Goal: Task Accomplishment & Management: Complete application form

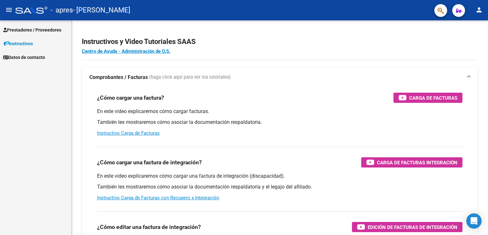
click at [26, 26] on span "Prestadores / Proveedores" at bounding box center [32, 29] width 58 height 7
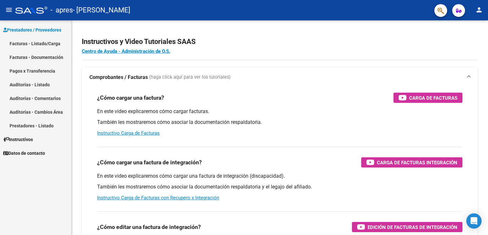
click at [34, 40] on link "Facturas - Listado/Carga" at bounding box center [35, 44] width 71 height 14
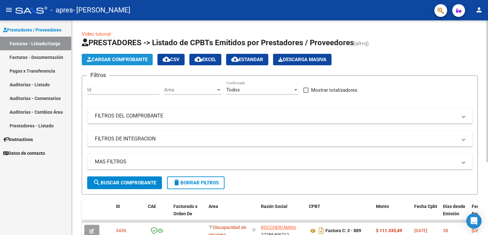
click at [141, 54] on button "Cargar Comprobante" at bounding box center [117, 59] width 71 height 11
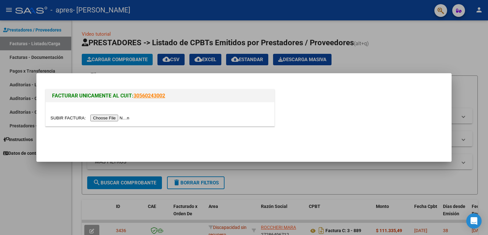
click at [108, 117] on input "file" at bounding box center [90, 118] width 81 height 7
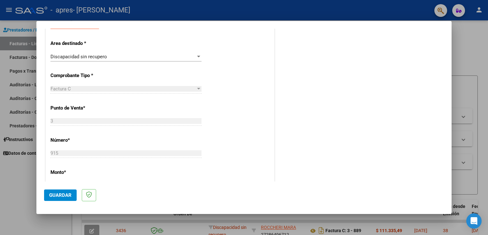
scroll to position [128, 0]
click at [90, 56] on span "Discapacidad sin recupero" at bounding box center [78, 57] width 56 height 6
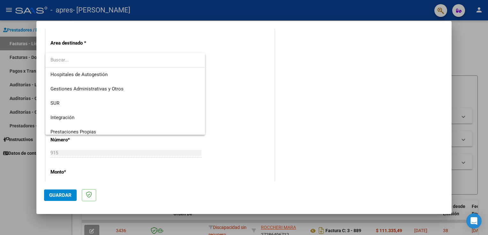
scroll to position [47, 0]
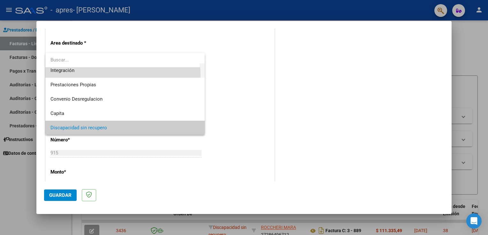
click at [89, 75] on span "Integración" at bounding box center [124, 70] width 149 height 14
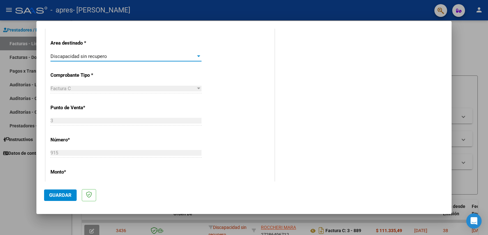
scroll to position [43, 0]
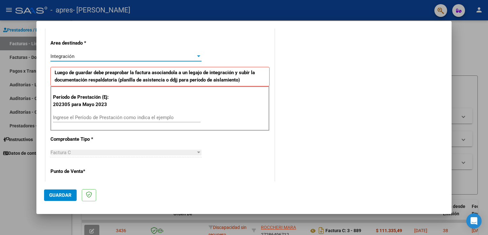
click at [106, 115] on input "Ingrese el Período de Prestación como indica el ejemplo" at bounding box center [126, 118] width 147 height 6
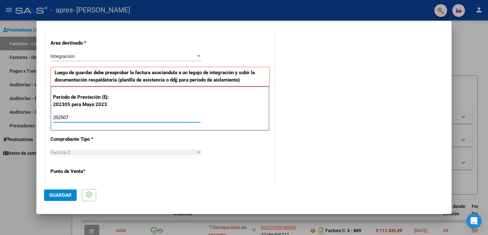
type input "202507"
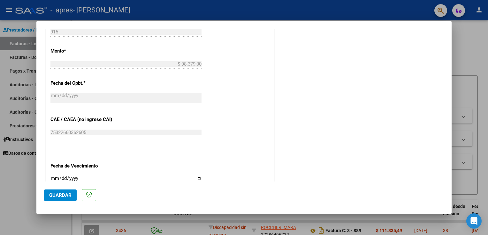
scroll to position [351, 0]
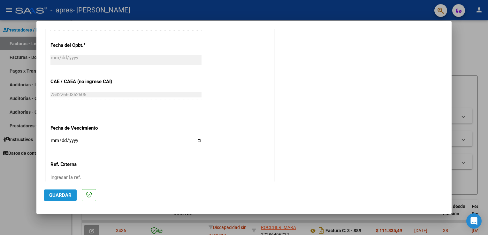
click at [64, 195] on span "Guardar" at bounding box center [60, 196] width 22 height 6
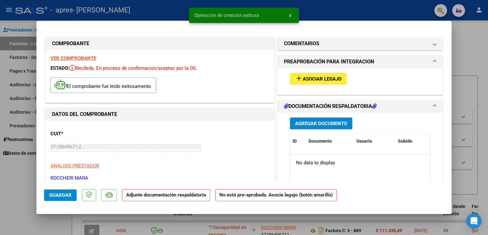
click at [328, 124] on span "Agregar Documento" at bounding box center [321, 124] width 52 height 6
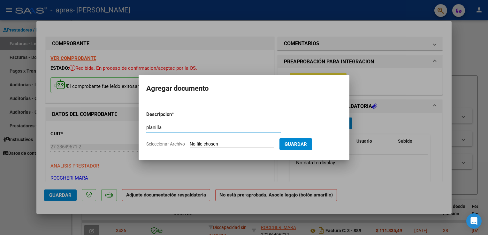
type input "planilla"
click at [274, 147] on input "Seleccionar Archivo" at bounding box center [232, 145] width 85 height 6
type input "C:\fakepath\planilla [PERSON_NAME].jpg"
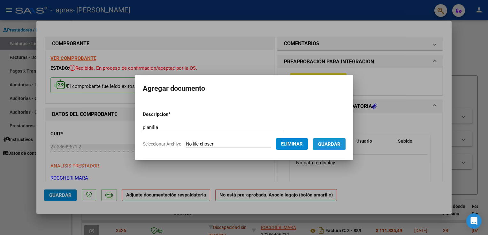
click at [345, 145] on button "Guardar" at bounding box center [329, 144] width 33 height 12
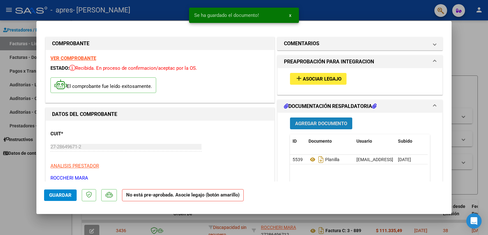
click at [313, 124] on span "Agregar Documento" at bounding box center [321, 124] width 52 height 6
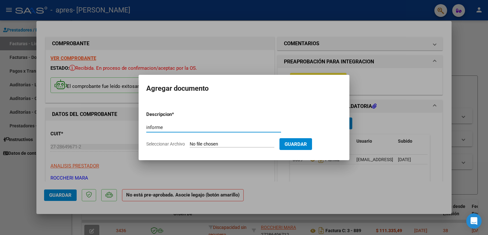
type input "informe"
click at [257, 142] on input "Seleccionar Archivo" at bounding box center [232, 145] width 85 height 6
type input "C:\fakepath\[PERSON_NAME] SG informe [DATE].pdf"
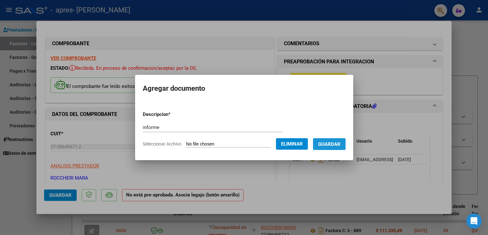
click at [336, 144] on span "Guardar" at bounding box center [329, 145] width 22 height 6
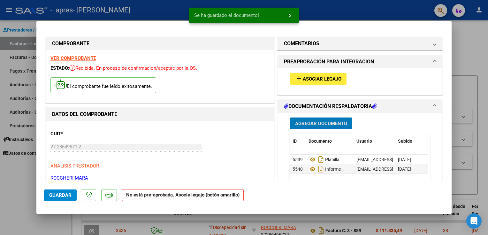
click at [67, 195] on span "Guardar" at bounding box center [60, 196] width 22 height 6
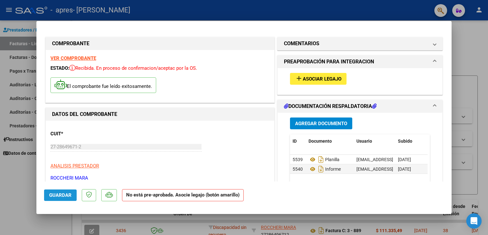
click at [66, 197] on span "Guardar" at bounding box center [60, 196] width 22 height 6
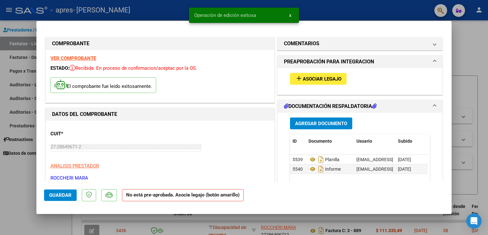
click at [487, 72] on html "menu - apres - [PERSON_NAME] person Prestadores / Proveedores Facturas - Listad…" at bounding box center [244, 117] width 488 height 235
click at [475, 43] on div at bounding box center [244, 117] width 488 height 235
type input "$ 0,00"
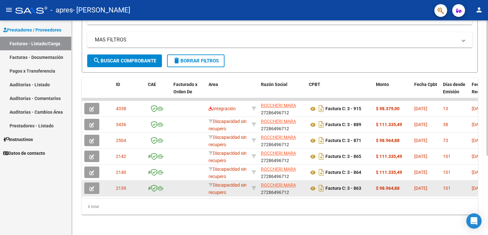
click at [91, 187] on icon "button" at bounding box center [91, 189] width 5 height 5
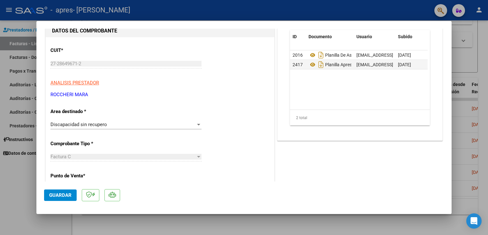
scroll to position [64, 0]
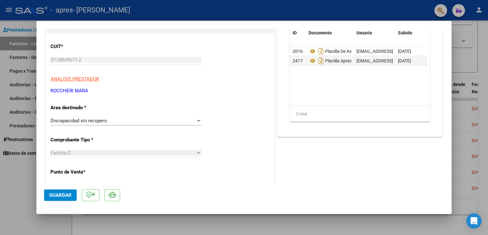
click at [71, 122] on span "Discapacidad sin recupero" at bounding box center [78, 121] width 56 height 6
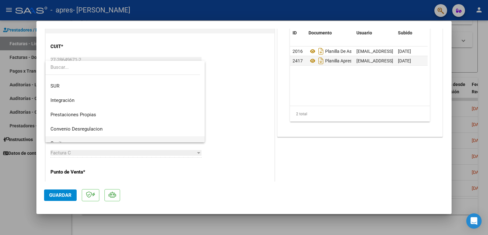
scroll to position [0, 0]
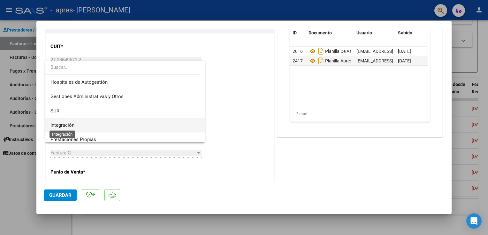
click at [74, 128] on span "Integración" at bounding box center [62, 126] width 24 height 6
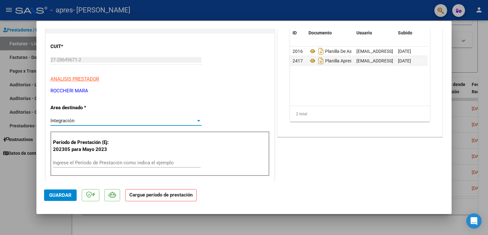
click at [63, 190] on button "Guardar" at bounding box center [60, 195] width 33 height 11
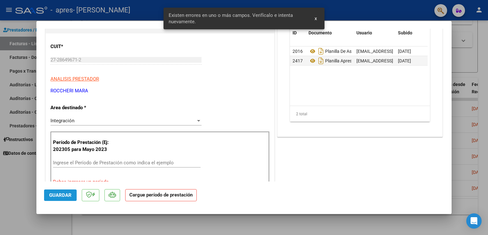
scroll to position [115, 0]
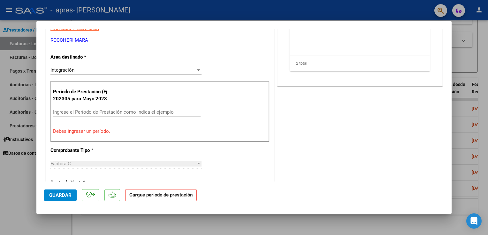
click at [458, 137] on div at bounding box center [244, 117] width 488 height 235
type input "$ 0,00"
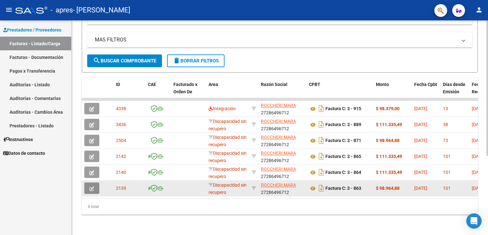
click at [90, 187] on icon "button" at bounding box center [91, 189] width 5 height 5
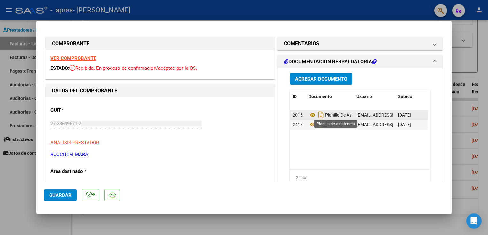
click at [329, 116] on span "Planilla De Asistencia" at bounding box center [337, 115] width 58 height 5
click at [310, 114] on icon at bounding box center [312, 115] width 8 height 8
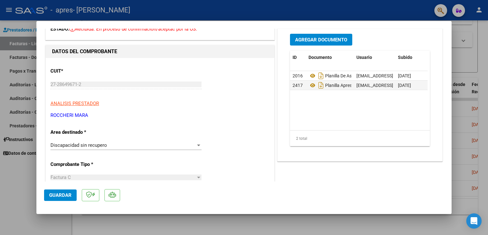
scroll to position [96, 0]
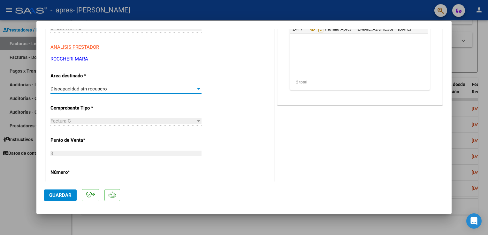
click at [95, 87] on span "Discapacidad sin recupero" at bounding box center [78, 89] width 56 height 6
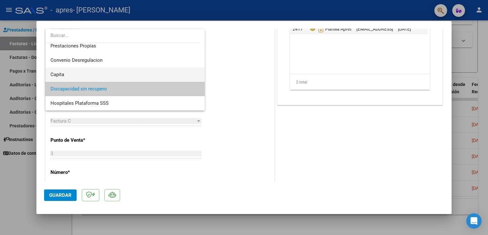
scroll to position [30, 0]
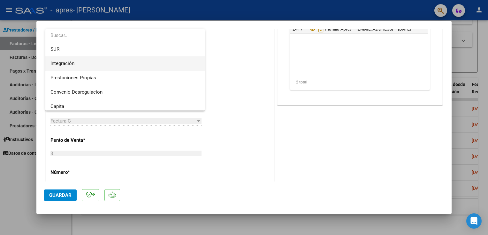
click at [84, 64] on span "Integración" at bounding box center [124, 63] width 149 height 14
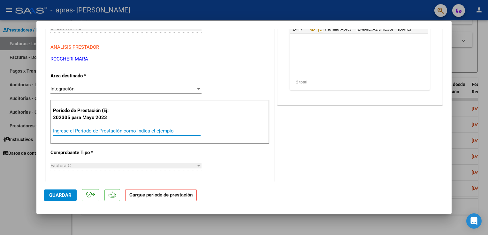
click at [101, 131] on input "Ingrese el Período de Prestación como indica el ejemplo" at bounding box center [126, 131] width 147 height 6
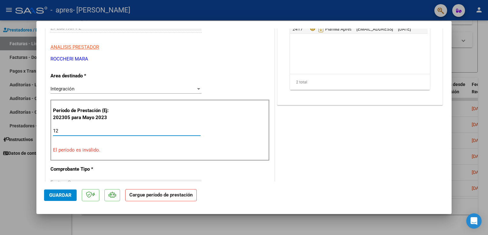
type input "1"
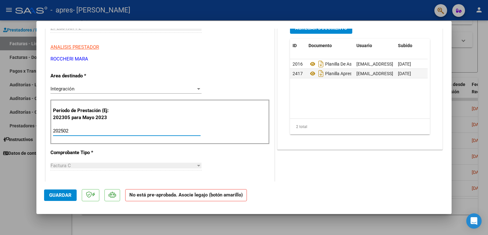
type input "202502"
click at [50, 192] on button "Guardar" at bounding box center [60, 195] width 33 height 11
click at [468, 83] on div at bounding box center [244, 117] width 488 height 235
type input "$ 0,00"
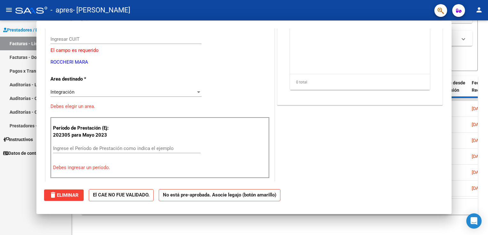
scroll to position [0, 0]
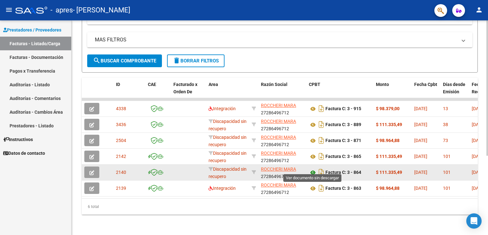
click at [310, 169] on icon at bounding box center [313, 173] width 8 height 8
click at [92, 172] on button "button" at bounding box center [91, 172] width 15 height 11
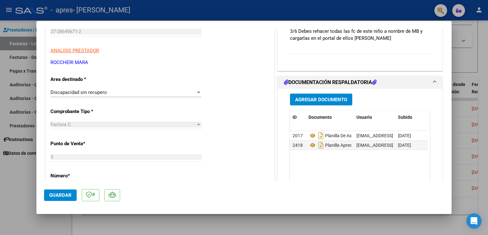
scroll to position [96, 0]
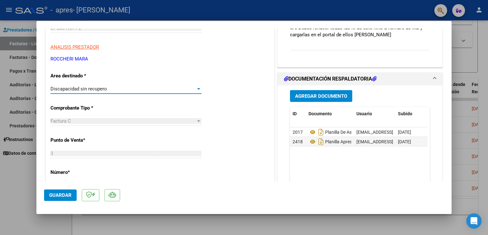
click at [100, 92] on div "Discapacidad sin recupero" at bounding box center [122, 89] width 145 height 6
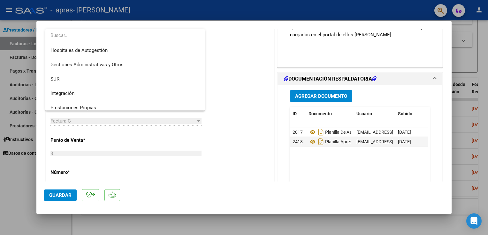
scroll to position [0, 0]
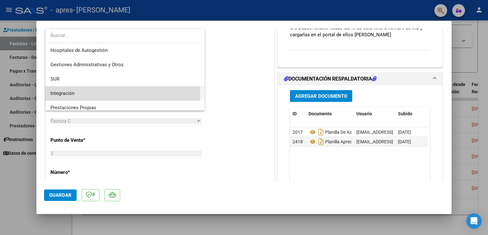
click at [98, 93] on span "Integración" at bounding box center [124, 93] width 149 height 14
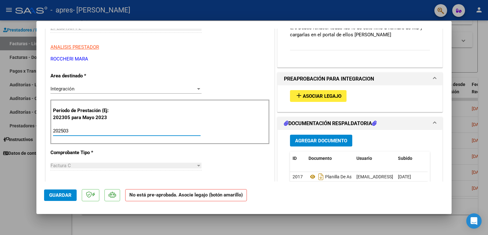
drag, startPoint x: 107, startPoint y: 128, endPoint x: 90, endPoint y: 162, distance: 38.1
click at [107, 128] on input "202503" at bounding box center [126, 131] width 147 height 6
type input "202503"
click at [47, 197] on button "Guardar" at bounding box center [60, 195] width 33 height 11
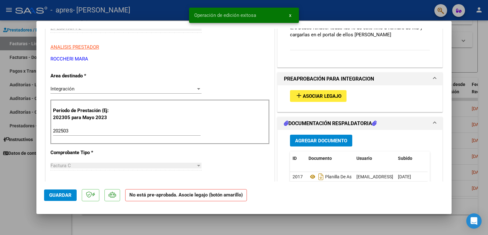
click at [468, 75] on div at bounding box center [244, 117] width 488 height 235
type input "$ 0,00"
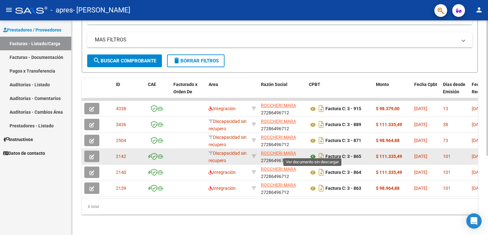
click at [312, 154] on icon at bounding box center [313, 157] width 8 height 8
click at [86, 153] on button "button" at bounding box center [91, 156] width 15 height 11
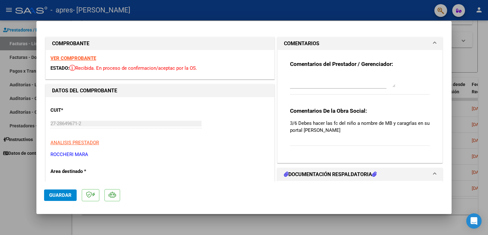
scroll to position [64, 0]
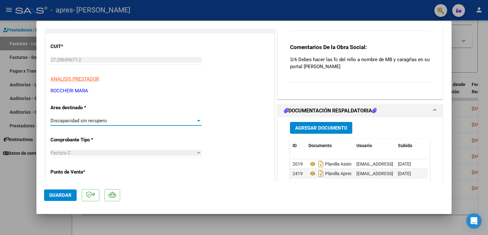
click at [98, 123] on span "Discapacidad sin recupero" at bounding box center [78, 121] width 56 height 6
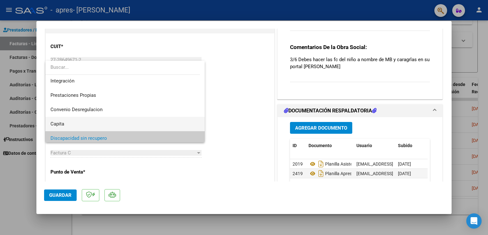
scroll to position [30, 0]
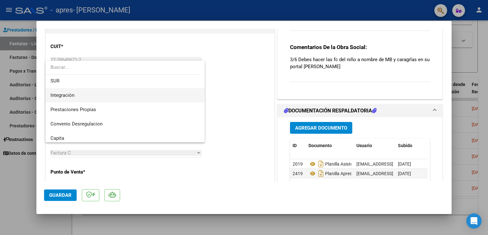
click at [94, 98] on span "Integración" at bounding box center [124, 95] width 149 height 14
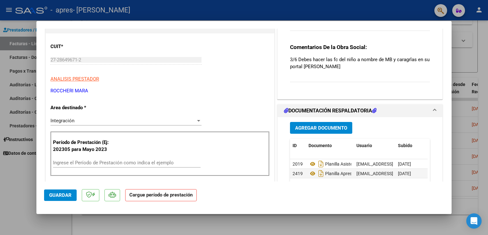
click at [108, 158] on div "Ingrese el Período de Prestación como indica el ejemplo" at bounding box center [126, 163] width 147 height 10
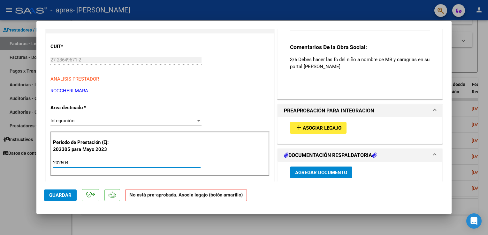
type input "202504"
click at [55, 192] on button "Guardar" at bounding box center [60, 195] width 33 height 11
click at [93, 190] on mat-dialog-actions "Guardar No está pre-aprobada. Asocie legajo (botón amarillo)" at bounding box center [243, 194] width 399 height 25
click at [67, 198] on button "Guardar" at bounding box center [60, 195] width 33 height 11
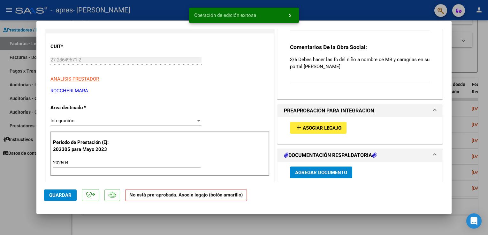
click at [463, 70] on div at bounding box center [244, 117] width 488 height 235
type input "$ 0,00"
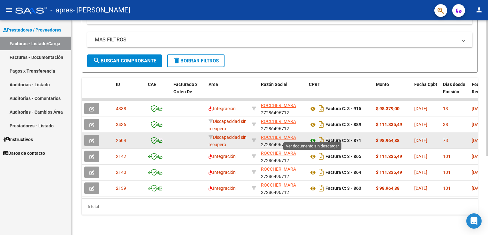
click at [313, 137] on icon at bounding box center [313, 141] width 8 height 8
click at [92, 139] on icon "button" at bounding box center [91, 141] width 5 height 5
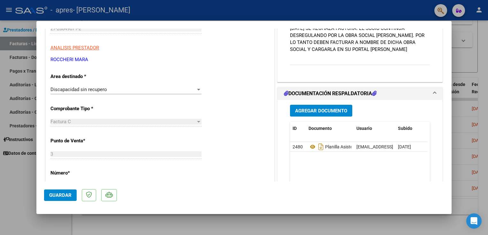
scroll to position [96, 0]
click at [108, 84] on div "Discapacidad sin recupero Seleccionar Area" at bounding box center [125, 89] width 151 height 10
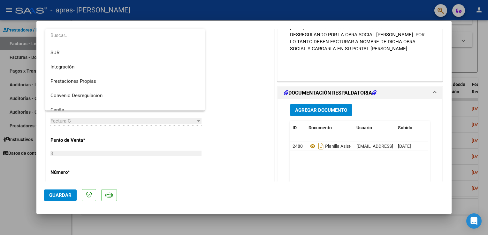
scroll to position [0, 0]
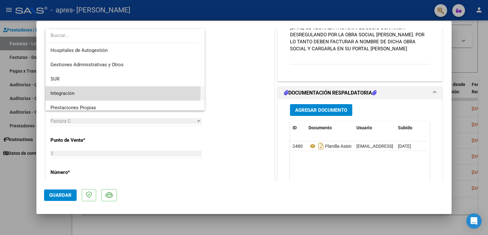
click at [103, 91] on span "Integración" at bounding box center [124, 93] width 149 height 14
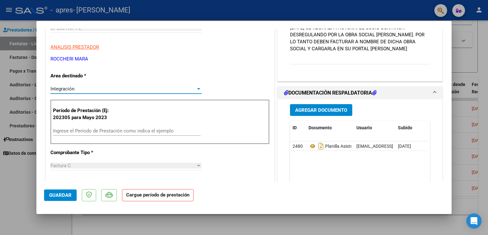
click at [96, 134] on div "Ingrese el Período de Prestación como indica el ejemplo" at bounding box center [126, 131] width 147 height 10
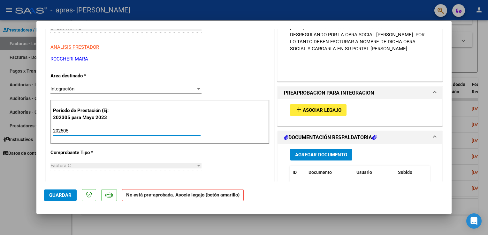
type input "202505"
click at [64, 193] on span "Guardar" at bounding box center [60, 196] width 22 height 6
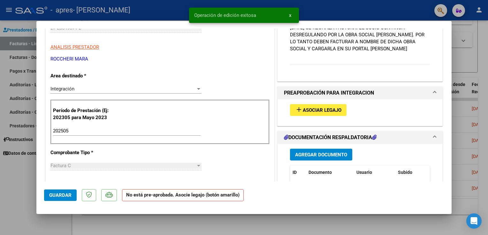
click at [477, 66] on div at bounding box center [244, 117] width 488 height 235
type input "$ 0,00"
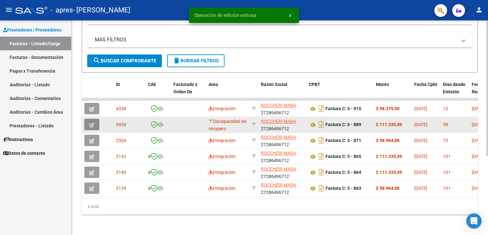
click at [88, 119] on button "button" at bounding box center [91, 124] width 15 height 11
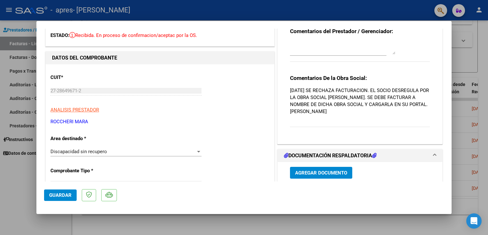
scroll to position [64, 0]
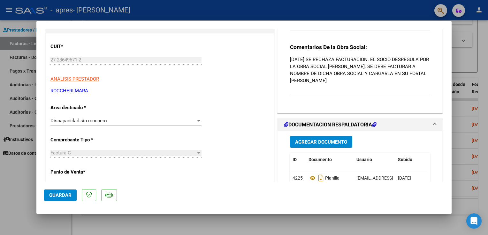
click at [97, 123] on span "Discapacidad sin recupero" at bounding box center [78, 121] width 56 height 6
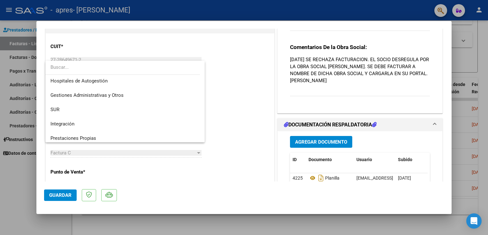
scroll to position [0, 0]
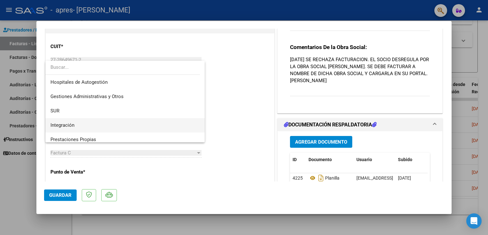
click at [112, 124] on span "Integración" at bounding box center [124, 125] width 149 height 14
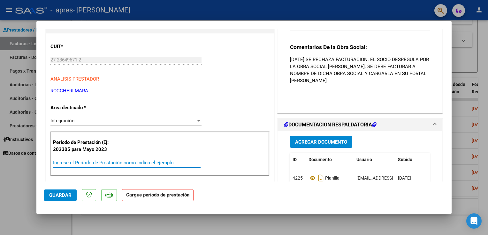
click at [107, 161] on input "Ingrese el Período de Prestación como indica el ejemplo" at bounding box center [126, 163] width 147 height 6
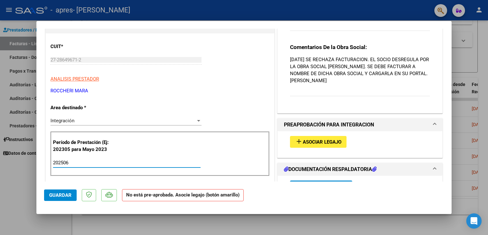
type input "202506"
click at [53, 197] on span "Guardar" at bounding box center [60, 196] width 22 height 6
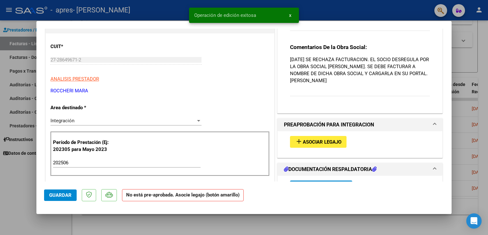
click at [480, 56] on div at bounding box center [244, 117] width 488 height 235
type input "$ 0,00"
